Goal: Communication & Community: Answer question/provide support

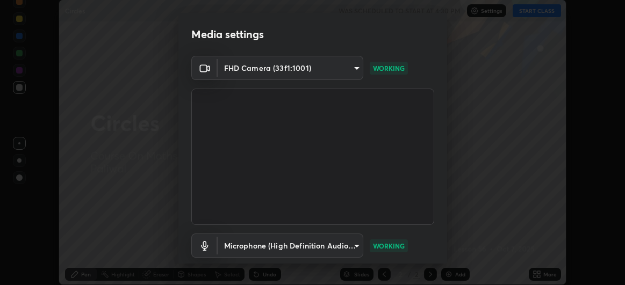
scroll to position [66, 0]
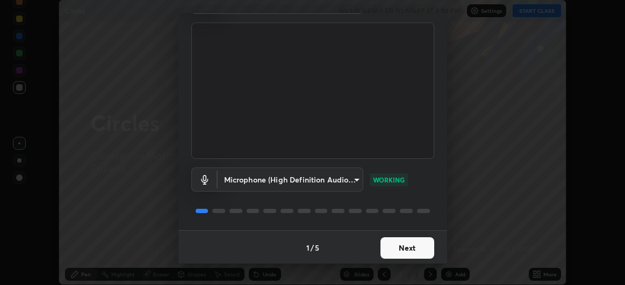
click at [413, 245] on button "Next" at bounding box center [408, 249] width 54 height 22
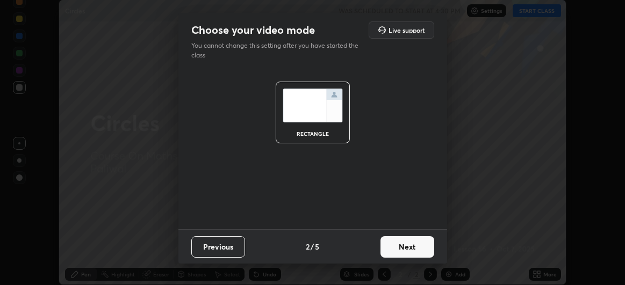
scroll to position [0, 0]
click at [404, 213] on div "rectangle" at bounding box center [313, 149] width 269 height 161
click at [401, 245] on button "Next" at bounding box center [408, 248] width 54 height 22
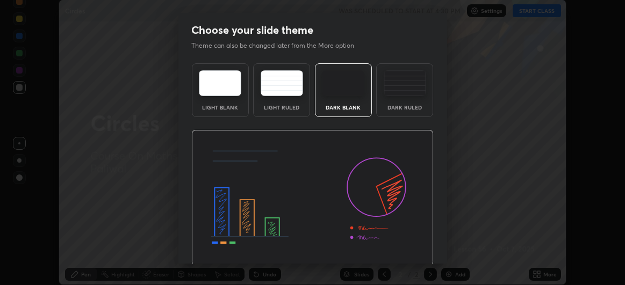
scroll to position [36, 0]
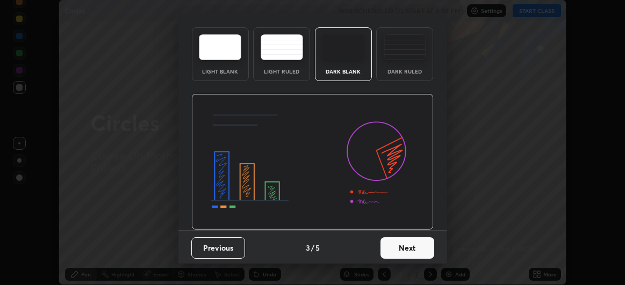
click at [409, 251] on button "Next" at bounding box center [408, 249] width 54 height 22
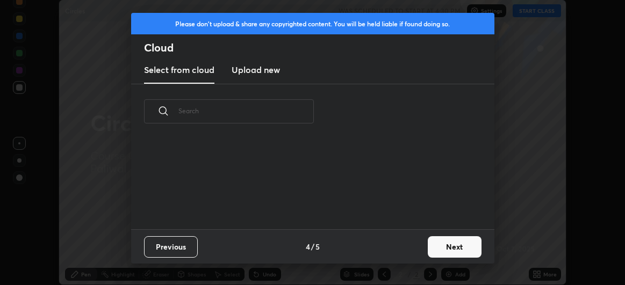
scroll to position [91, 345]
click at [454, 246] on button "Next" at bounding box center [455, 248] width 54 height 22
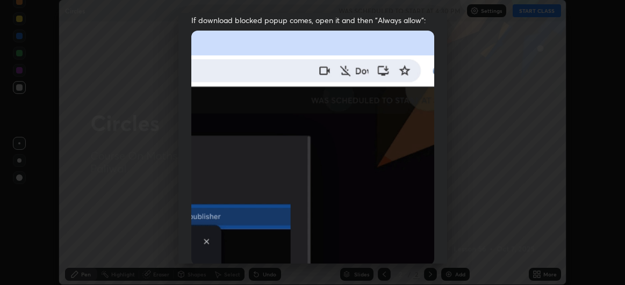
scroll to position [286, 0]
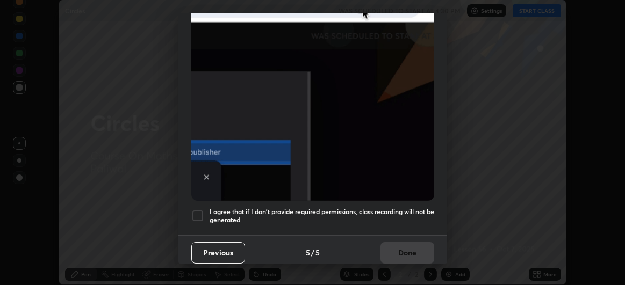
click at [196, 212] on div at bounding box center [197, 216] width 13 height 13
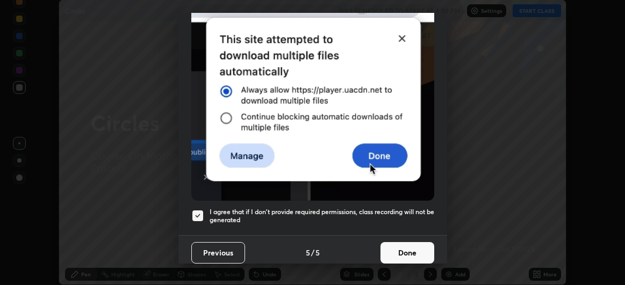
click at [406, 244] on button "Done" at bounding box center [408, 253] width 54 height 22
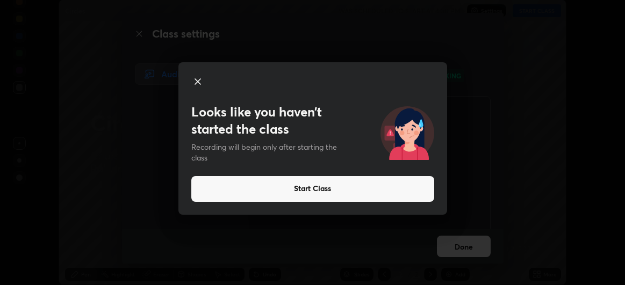
click at [384, 187] on button "Start Class" at bounding box center [312, 189] width 243 height 26
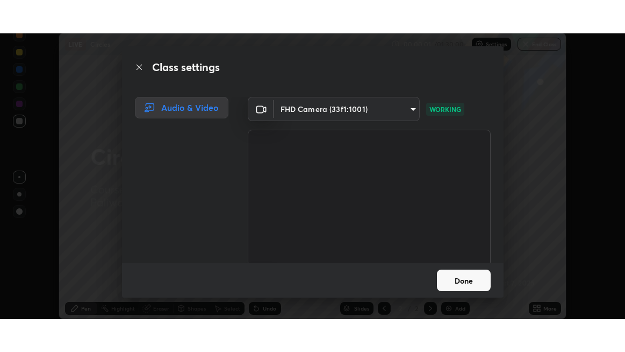
scroll to position [77, 0]
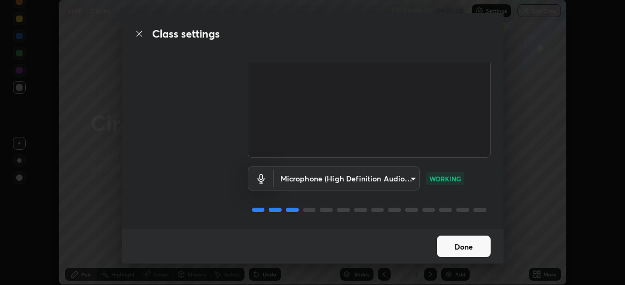
click at [469, 246] on button "Done" at bounding box center [464, 247] width 54 height 22
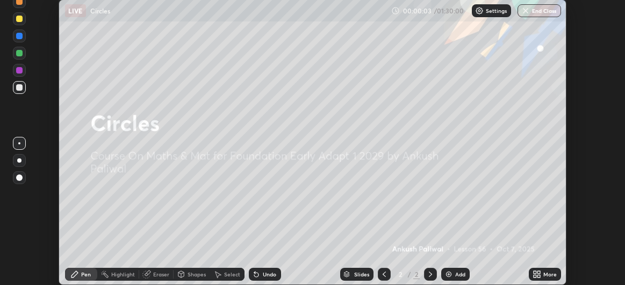
click at [540, 12] on button "End Class" at bounding box center [540, 10] width 44 height 13
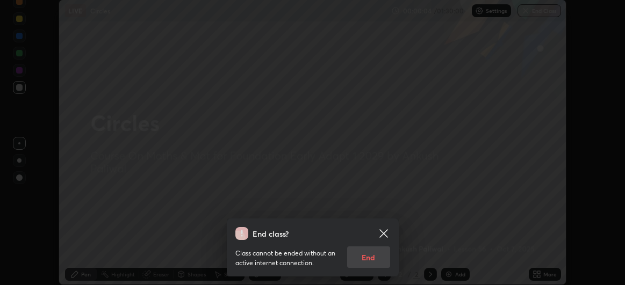
click at [381, 234] on icon at bounding box center [383, 233] width 13 height 13
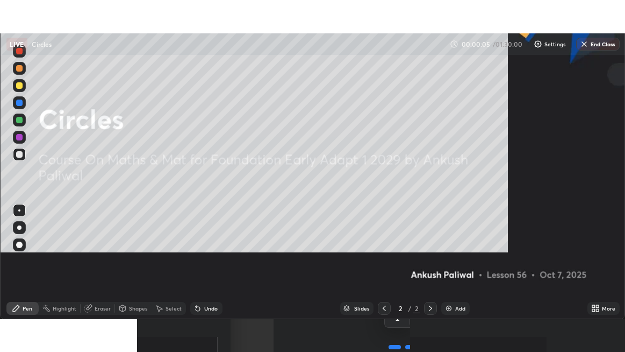
scroll to position [352, 625]
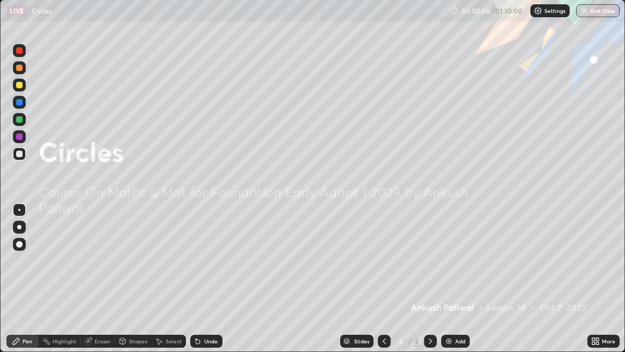
click at [452, 285] on img at bounding box center [449, 341] width 9 height 9
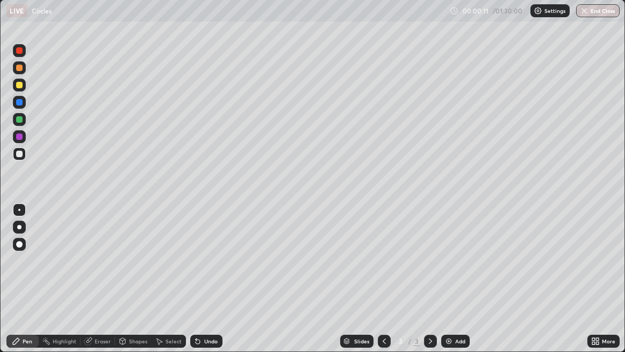
click at [458, 285] on div "Add" at bounding box center [460, 340] width 10 height 5
click at [451, 285] on img at bounding box center [449, 341] width 9 height 9
click at [89, 285] on icon at bounding box center [87, 341] width 7 height 7
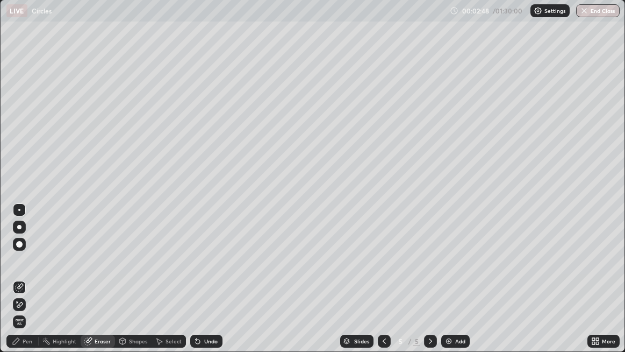
click at [23, 285] on div "Pen" at bounding box center [28, 340] width 10 height 5
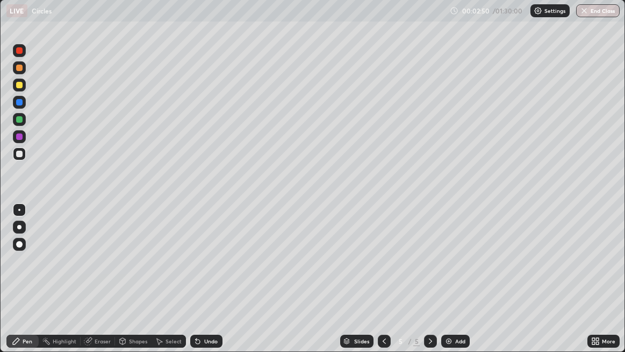
click at [16, 137] on div at bounding box center [19, 136] width 6 height 6
click at [21, 119] on div at bounding box center [19, 119] width 6 height 6
click at [199, 285] on icon at bounding box center [198, 341] width 9 height 9
click at [201, 285] on icon at bounding box center [198, 341] width 9 height 9
click at [459, 285] on div "Add" at bounding box center [460, 340] width 10 height 5
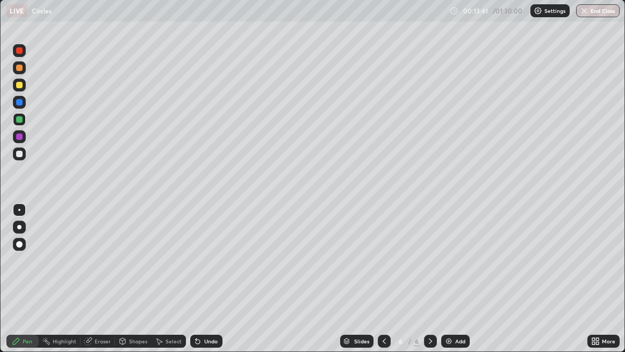
click at [24, 46] on div at bounding box center [19, 50] width 13 height 13
click at [201, 285] on icon at bounding box center [198, 341] width 9 height 9
click at [204, 285] on div "Undo" at bounding box center [210, 340] width 13 height 5
click at [205, 285] on div "Undo" at bounding box center [210, 340] width 13 height 5
click at [204, 285] on div "Undo" at bounding box center [210, 340] width 13 height 5
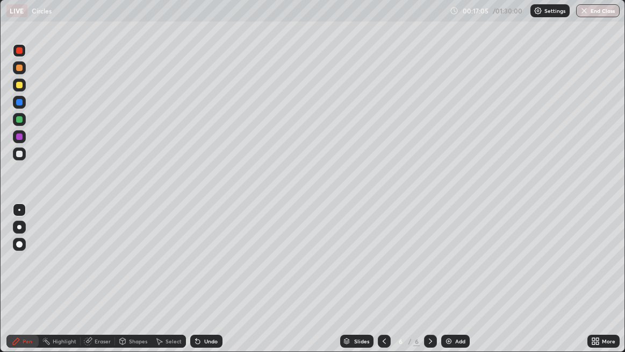
click at [204, 285] on div "Undo" at bounding box center [210, 340] width 13 height 5
click at [18, 285] on icon at bounding box center [16, 341] width 6 height 6
click at [17, 85] on div at bounding box center [19, 85] width 6 height 6
click at [196, 285] on icon at bounding box center [198, 341] width 4 height 4
click at [197, 285] on icon at bounding box center [198, 341] width 4 height 4
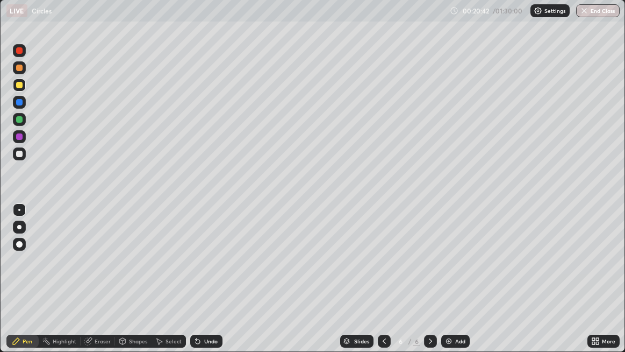
click at [196, 285] on icon at bounding box center [198, 341] width 4 height 4
click at [199, 285] on icon at bounding box center [198, 341] width 9 height 9
click at [202, 285] on div "Undo" at bounding box center [206, 340] width 32 height 13
click at [206, 285] on div "Undo" at bounding box center [210, 340] width 13 height 5
click at [210, 285] on div "Undo" at bounding box center [210, 340] width 13 height 5
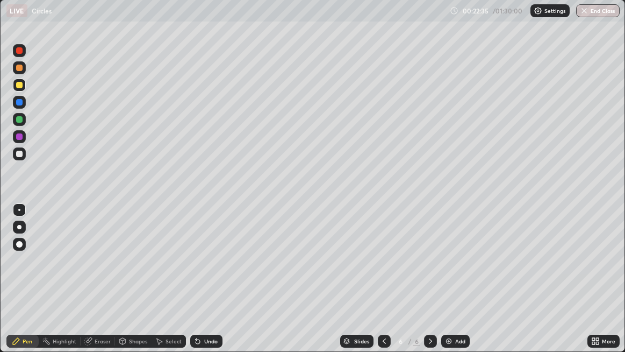
click at [210, 285] on div "Undo" at bounding box center [206, 340] width 32 height 13
click at [209, 285] on div "Undo" at bounding box center [206, 340] width 32 height 13
click at [198, 285] on icon at bounding box center [198, 341] width 9 height 9
click at [202, 285] on div "Undo" at bounding box center [206, 340] width 32 height 13
click at [201, 285] on icon at bounding box center [198, 341] width 9 height 9
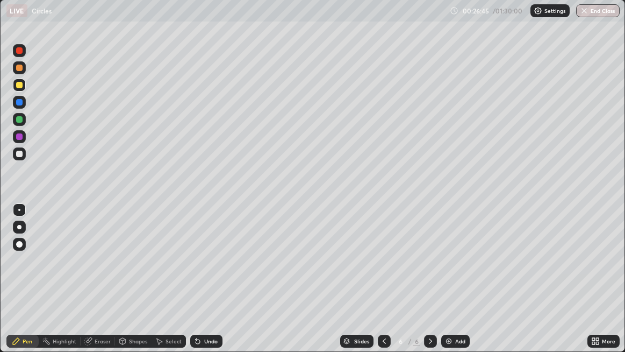
click at [455, 285] on div "Add" at bounding box center [460, 340] width 10 height 5
click at [202, 285] on div "Undo" at bounding box center [206, 340] width 32 height 13
click at [206, 285] on div "Undo" at bounding box center [210, 340] width 13 height 5
click at [455, 285] on div "Add" at bounding box center [460, 340] width 10 height 5
click at [19, 51] on div at bounding box center [19, 50] width 6 height 6
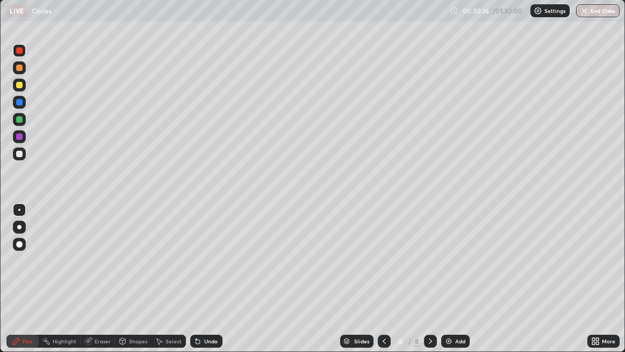
click at [23, 285] on div "Pen" at bounding box center [22, 340] width 32 height 13
click at [17, 120] on div at bounding box center [19, 119] width 6 height 6
click at [19, 118] on div at bounding box center [19, 119] width 6 height 6
click at [17, 132] on div at bounding box center [19, 136] width 13 height 13
click at [205, 285] on div "Undo" at bounding box center [206, 340] width 32 height 13
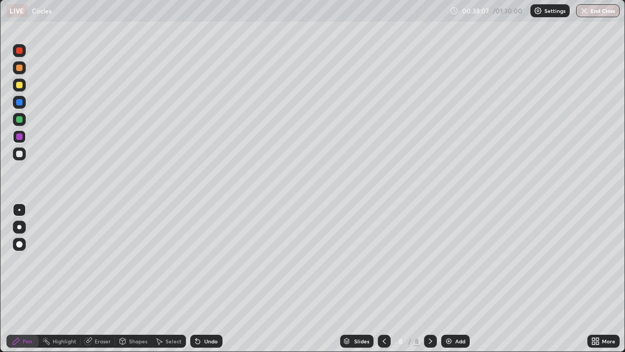
click at [458, 285] on div "Add" at bounding box center [460, 340] width 10 height 5
click at [19, 53] on div at bounding box center [19, 50] width 6 height 6
click at [17, 79] on div at bounding box center [19, 84] width 13 height 13
click at [388, 285] on icon at bounding box center [384, 341] width 9 height 9
click at [430, 285] on icon at bounding box center [430, 341] width 9 height 9
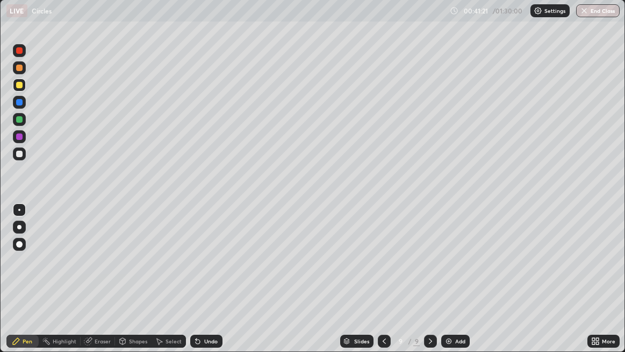
click at [202, 285] on div "Undo" at bounding box center [206, 340] width 32 height 13
click at [464, 285] on div "Add" at bounding box center [460, 340] width 10 height 5
click at [17, 51] on div at bounding box center [19, 50] width 6 height 6
click at [388, 285] on icon at bounding box center [384, 341] width 9 height 9
click at [430, 285] on icon at bounding box center [431, 341] width 9 height 9
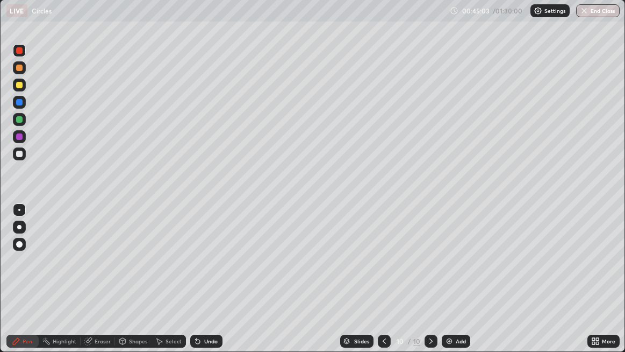
click at [202, 285] on div "Undo" at bounding box center [206, 340] width 32 height 13
click at [204, 285] on div "Undo" at bounding box center [210, 340] width 13 height 5
click at [198, 285] on icon at bounding box center [198, 341] width 9 height 9
click at [199, 285] on icon at bounding box center [198, 341] width 9 height 9
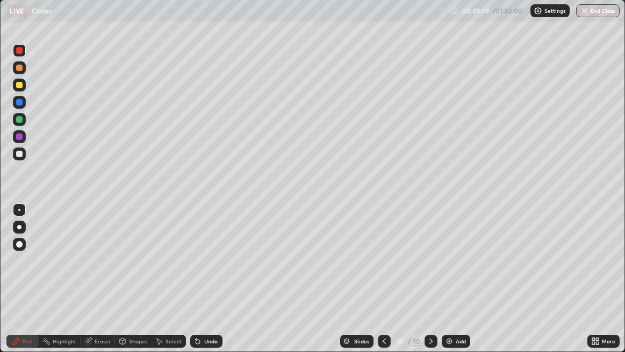
click at [87, 285] on icon at bounding box center [87, 341] width 7 height 7
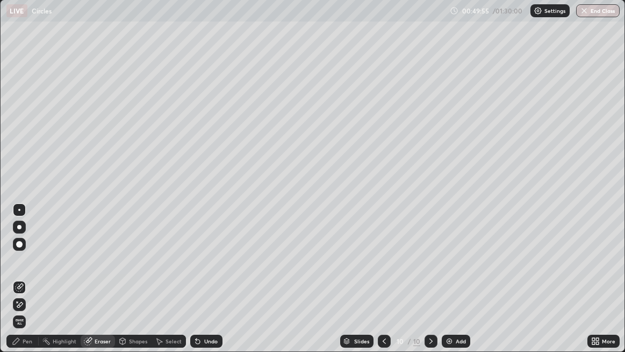
click at [161, 285] on icon at bounding box center [159, 341] width 9 height 9
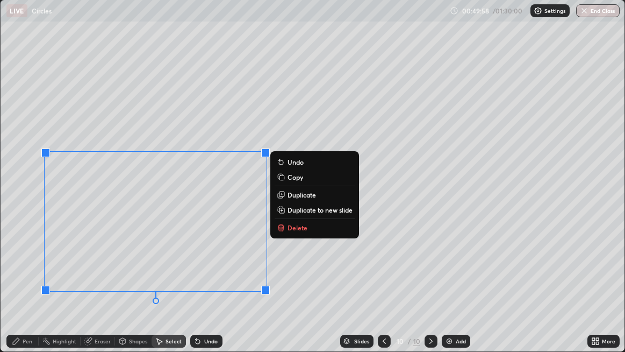
click at [297, 230] on p "Delete" at bounding box center [298, 227] width 20 height 9
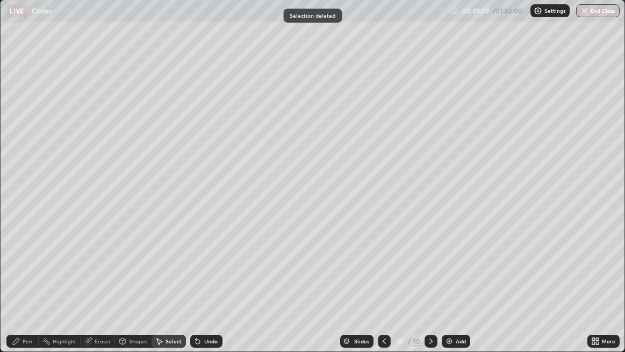
click at [25, 285] on div "Pen" at bounding box center [28, 340] width 10 height 5
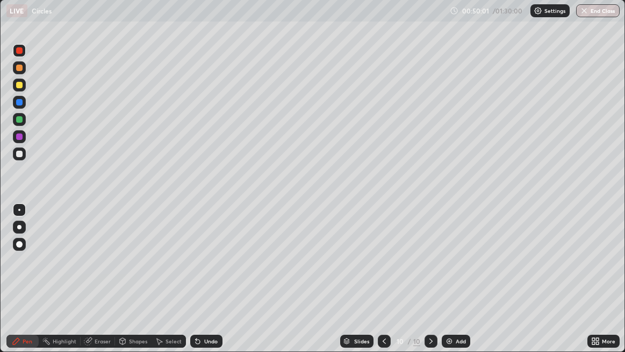
click at [20, 122] on div at bounding box center [19, 119] width 6 height 6
click at [201, 285] on icon at bounding box center [198, 341] width 9 height 9
click at [202, 285] on div "Undo" at bounding box center [206, 340] width 32 height 13
click at [198, 285] on icon at bounding box center [198, 341] width 4 height 4
click at [163, 285] on div "Select" at bounding box center [169, 340] width 34 height 13
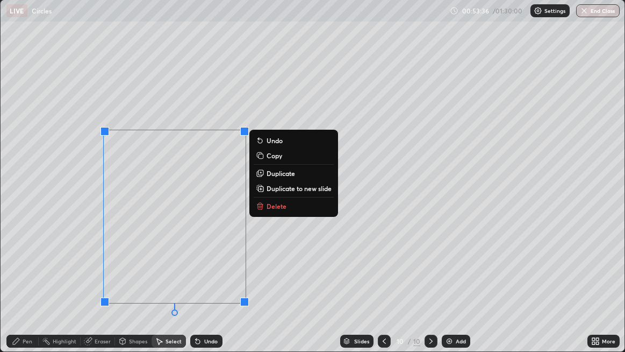
click at [273, 206] on p "Delete" at bounding box center [277, 206] width 20 height 9
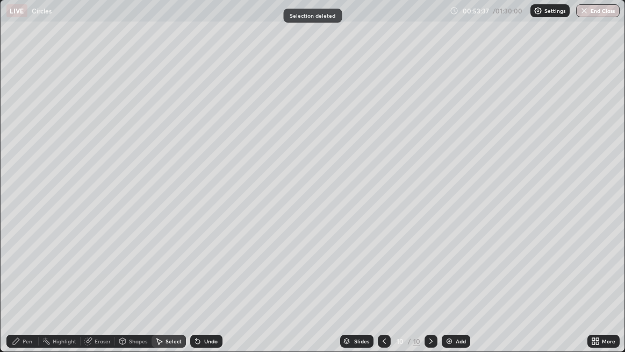
click at [19, 285] on icon at bounding box center [16, 341] width 9 height 9
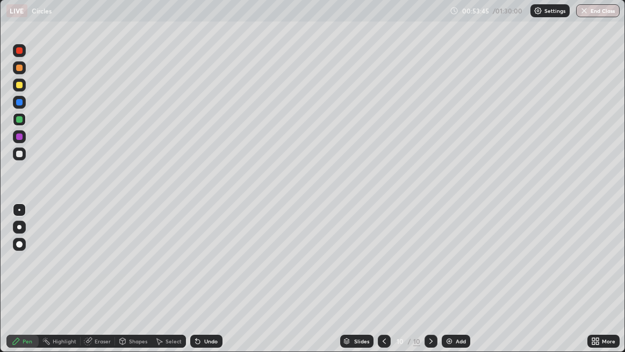
click at [196, 285] on icon at bounding box center [198, 341] width 4 height 4
click at [18, 139] on div at bounding box center [19, 136] width 6 height 6
click at [17, 100] on div at bounding box center [19, 102] width 6 height 6
click at [20, 123] on div at bounding box center [19, 119] width 13 height 13
click at [205, 285] on div "Undo" at bounding box center [210, 340] width 13 height 5
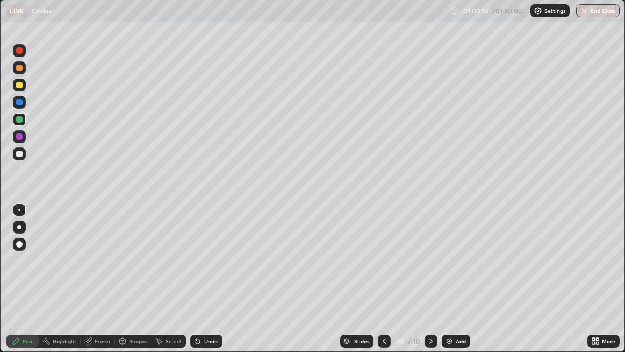
click at [201, 285] on icon at bounding box center [198, 341] width 9 height 9
click at [196, 285] on icon at bounding box center [196, 338] width 1 height 1
click at [447, 285] on img at bounding box center [449, 341] width 9 height 9
click at [19, 53] on div at bounding box center [19, 50] width 6 height 6
click at [452, 285] on img at bounding box center [449, 341] width 9 height 9
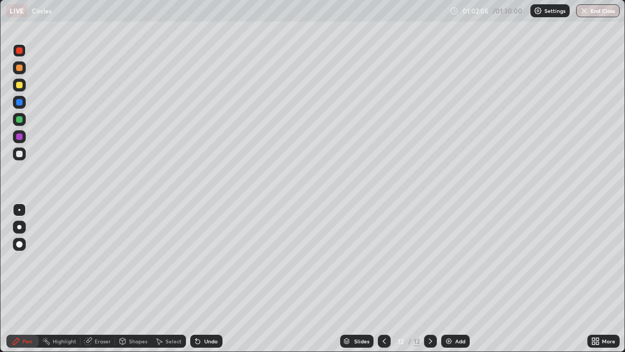
click at [18, 103] on div at bounding box center [19, 102] width 6 height 6
click at [455, 285] on div "Add" at bounding box center [460, 340] width 10 height 5
click at [383, 285] on icon at bounding box center [384, 341] width 9 height 9
click at [453, 285] on div "Add" at bounding box center [455, 340] width 28 height 13
click at [383, 285] on icon at bounding box center [384, 341] width 9 height 9
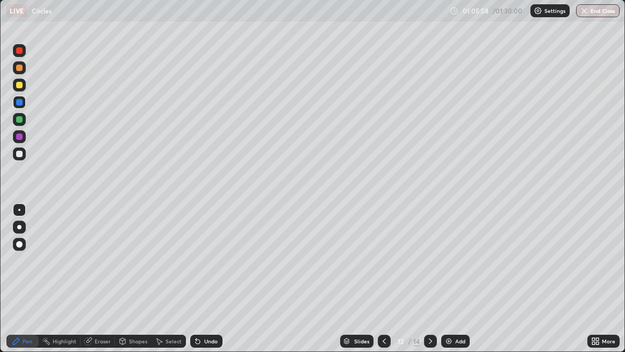
click at [449, 285] on img at bounding box center [449, 341] width 9 height 9
click at [22, 51] on div at bounding box center [19, 50] width 6 height 6
click at [204, 285] on div "Undo" at bounding box center [210, 340] width 13 height 5
click at [208, 285] on div "Undo" at bounding box center [210, 340] width 13 height 5
click at [209, 285] on div "Undo" at bounding box center [210, 340] width 13 height 5
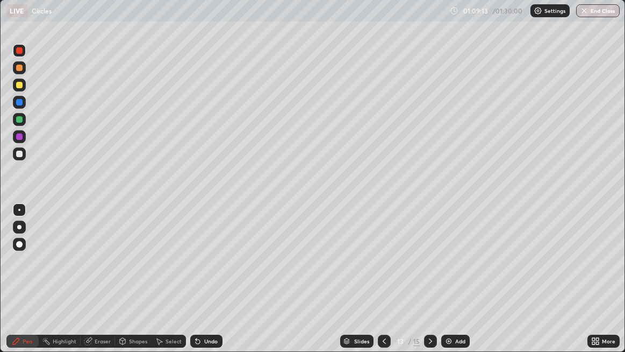
click at [201, 285] on div "Undo" at bounding box center [206, 340] width 32 height 13
click at [17, 89] on div at bounding box center [19, 84] width 13 height 13
click at [454, 285] on div "Add" at bounding box center [455, 340] width 28 height 13
click at [17, 120] on div at bounding box center [19, 119] width 6 height 6
click at [19, 137] on div at bounding box center [19, 136] width 6 height 6
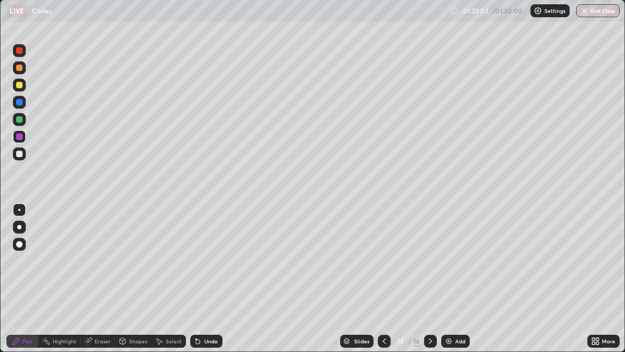
click at [588, 15] on img "button" at bounding box center [584, 10] width 9 height 9
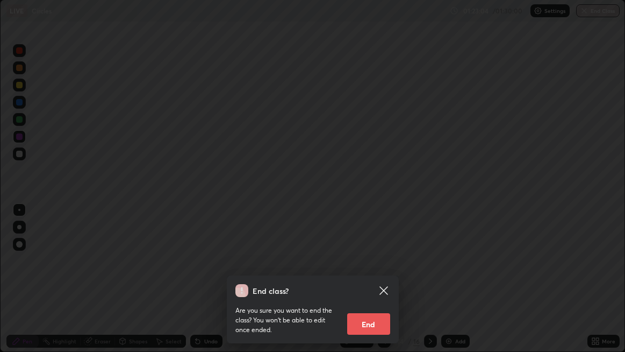
click at [379, 285] on button "End" at bounding box center [368, 324] width 43 height 22
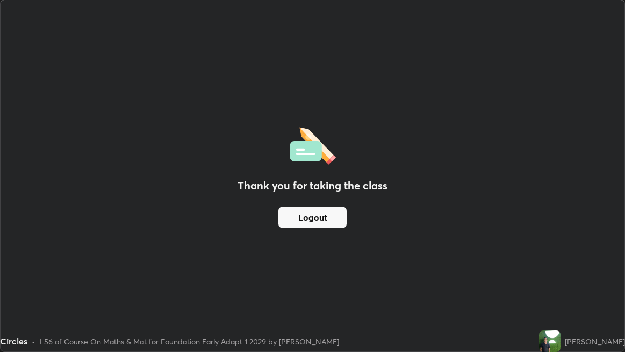
click at [319, 220] on button "Logout" at bounding box center [313, 217] width 68 height 22
